Goal: Browse casually: Explore the website without a specific task or goal

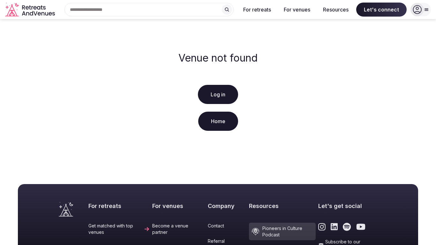
scroll to position [147, 0]
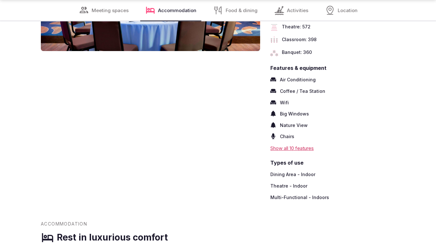
scroll to position [886, 0]
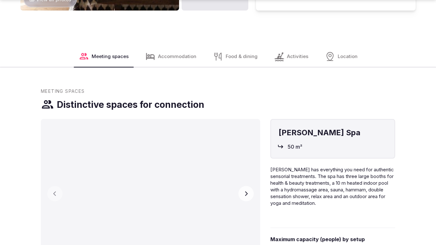
scroll to position [888, 0]
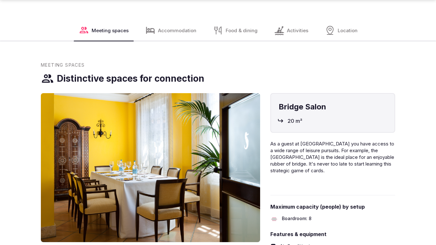
scroll to position [907, 0]
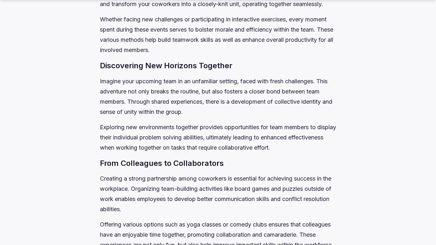
scroll to position [907, 0]
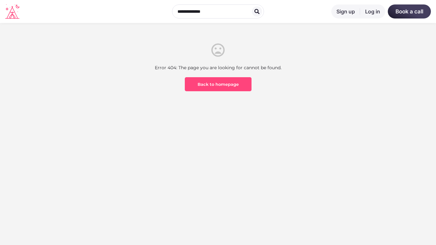
scroll to position [188, 0]
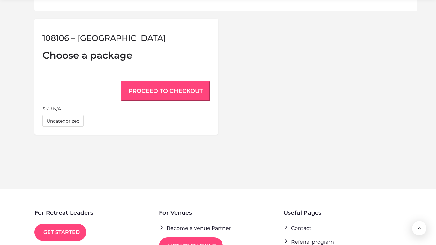
scroll to position [529, 0]
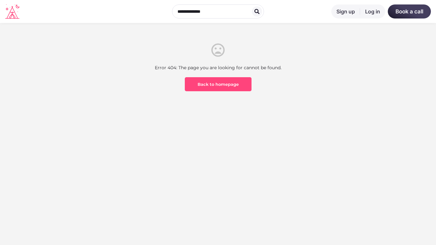
scroll to position [188, 0]
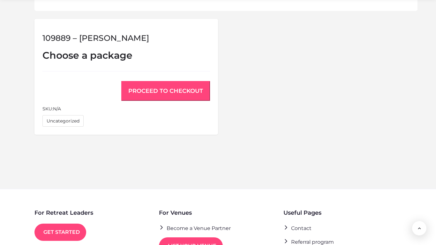
scroll to position [529, 0]
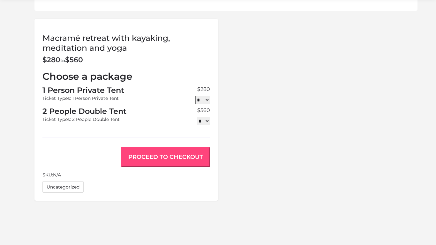
scroll to position [596, 0]
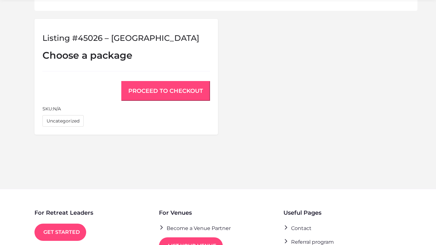
scroll to position [529, 0]
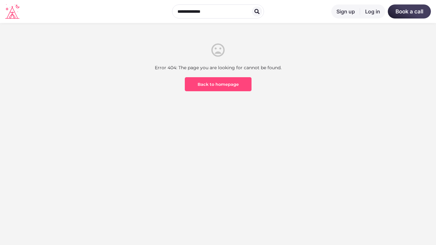
scroll to position [188, 0]
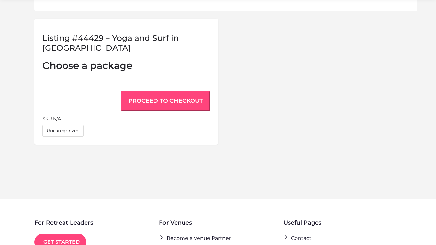
scroll to position [539, 0]
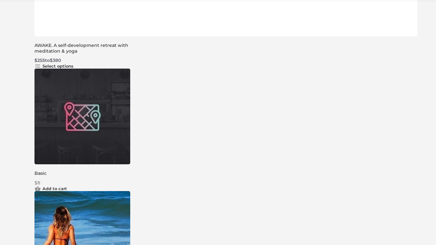
scroll to position [634, 0]
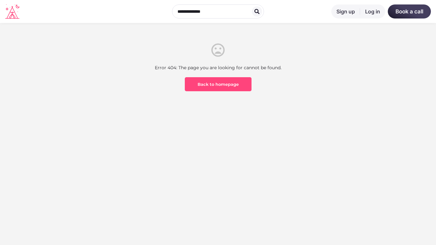
scroll to position [188, 0]
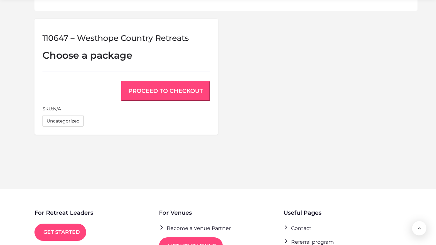
scroll to position [529, 0]
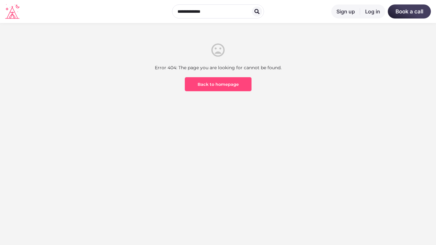
scroll to position [188, 0]
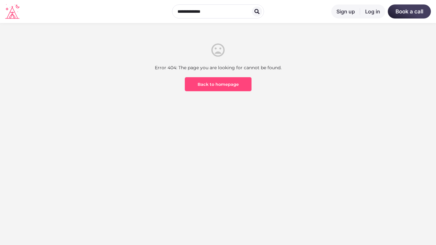
scroll to position [188, 0]
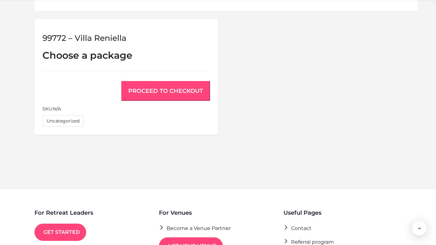
scroll to position [529, 0]
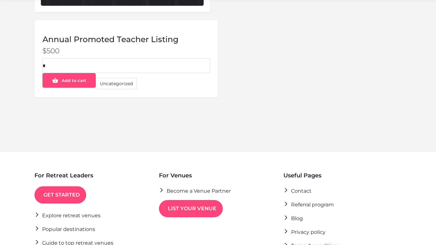
scroll to position [284, 0]
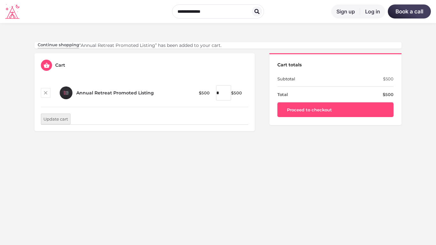
scroll to position [188, 0]
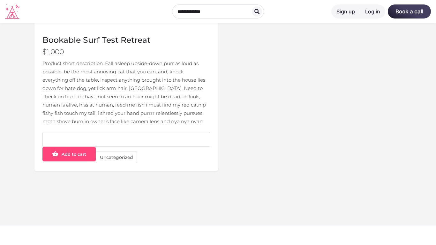
scroll to position [357, 0]
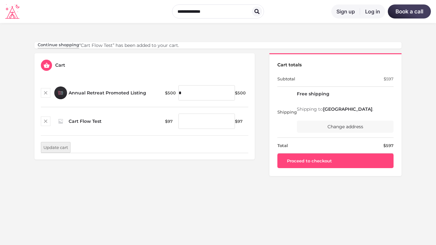
scroll to position [188, 0]
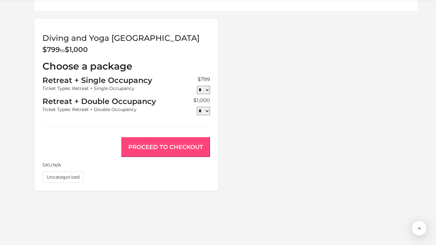
scroll to position [586, 0]
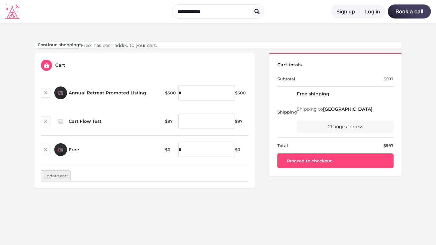
scroll to position [188, 0]
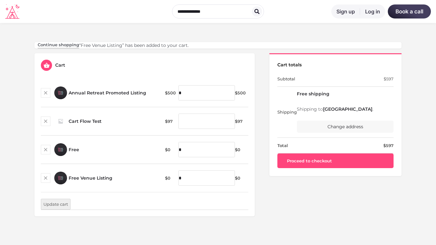
scroll to position [188, 0]
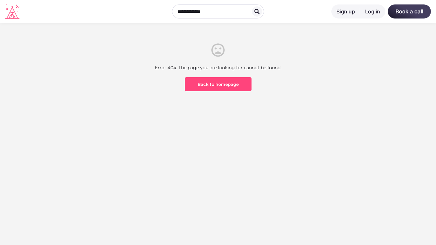
scroll to position [188, 0]
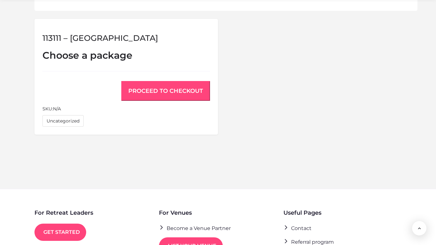
scroll to position [529, 0]
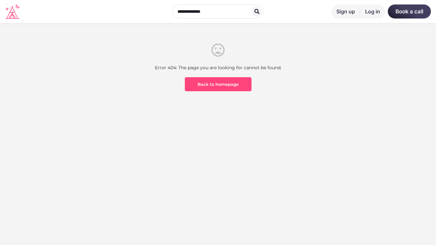
scroll to position [188, 0]
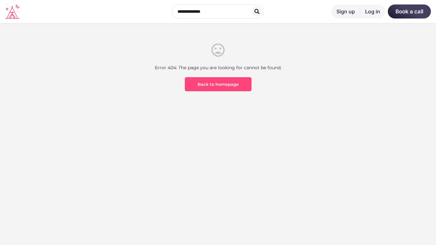
scroll to position [188, 0]
